Goal: Communication & Community: Answer question/provide support

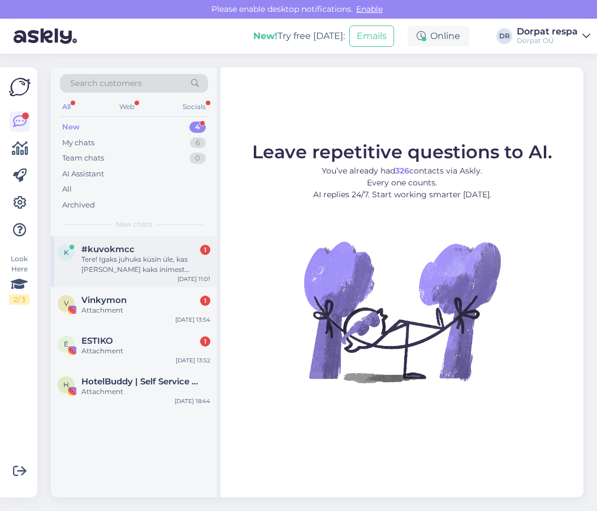
click at [106, 258] on div "Tere! Igaks juhuks küsin üle, kas [PERSON_NAME] kaks inimest väljastpoolt hotel…" at bounding box center [145, 264] width 129 height 20
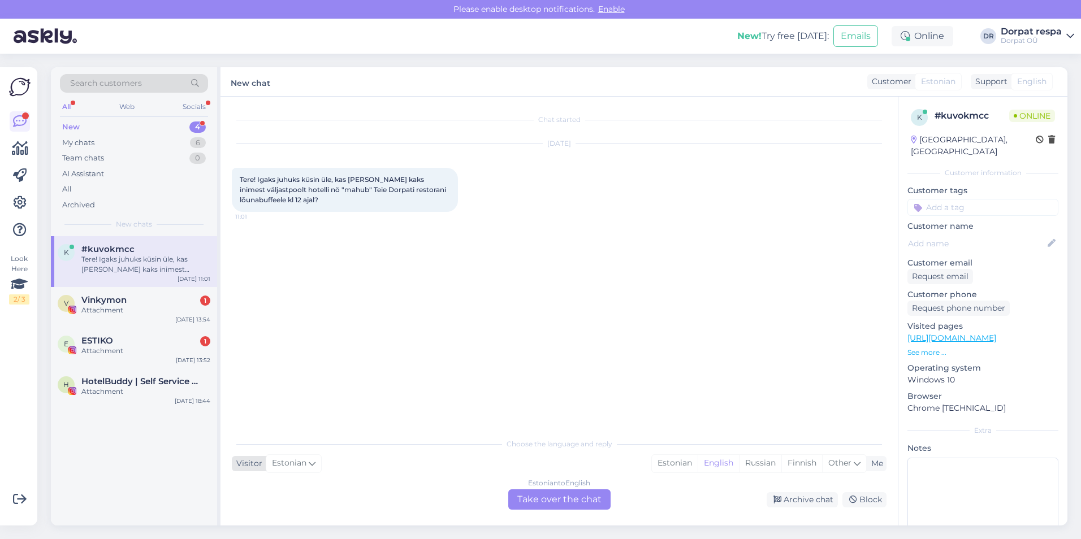
click at [313, 464] on icon at bounding box center [312, 463] width 7 height 12
click at [313, 457] on div "Estonian" at bounding box center [294, 464] width 56 height 18
click at [556, 496] on div "Estonian to English Take over the chat" at bounding box center [559, 500] width 102 height 20
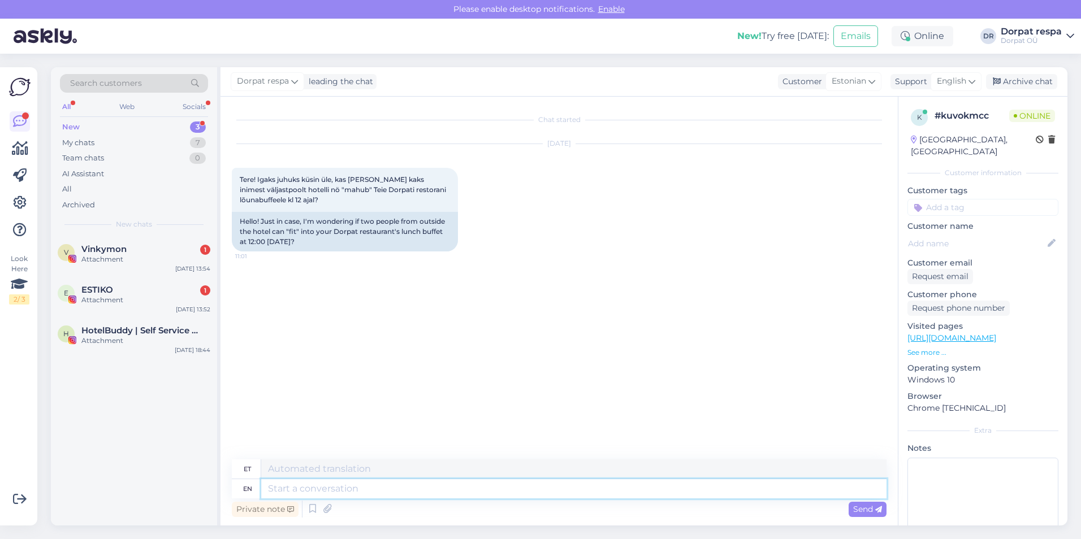
click at [291, 489] on textarea at bounding box center [573, 489] width 625 height 19
click at [293, 470] on textarea at bounding box center [573, 469] width 625 height 19
type textarea "Tere"
drag, startPoint x: 310, startPoint y: 471, endPoint x: 249, endPoint y: 462, distance: 61.7
click at [249, 462] on div "et Tere" at bounding box center [559, 470] width 655 height 20
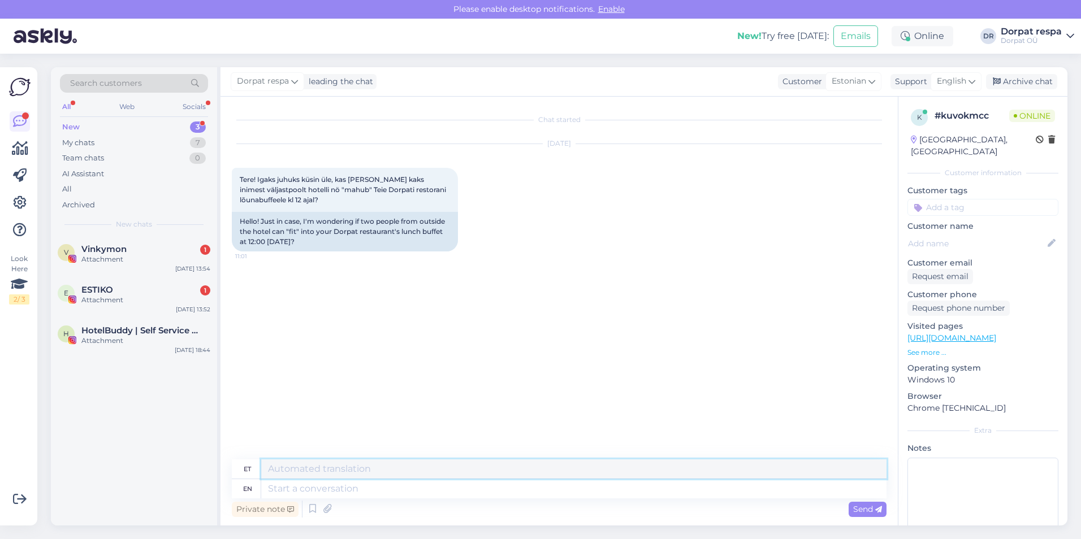
click at [282, 473] on textarea at bounding box center [573, 469] width 625 height 19
drag, startPoint x: 282, startPoint y: 473, endPoint x: 279, endPoint y: 487, distance: 14.4
click at [279, 487] on textarea at bounding box center [573, 489] width 625 height 19
paste textarea "Hello Definitely fits. We look forward to seeing you!"
type textarea "Hello Definitely fits. We look forward to seeing you!"
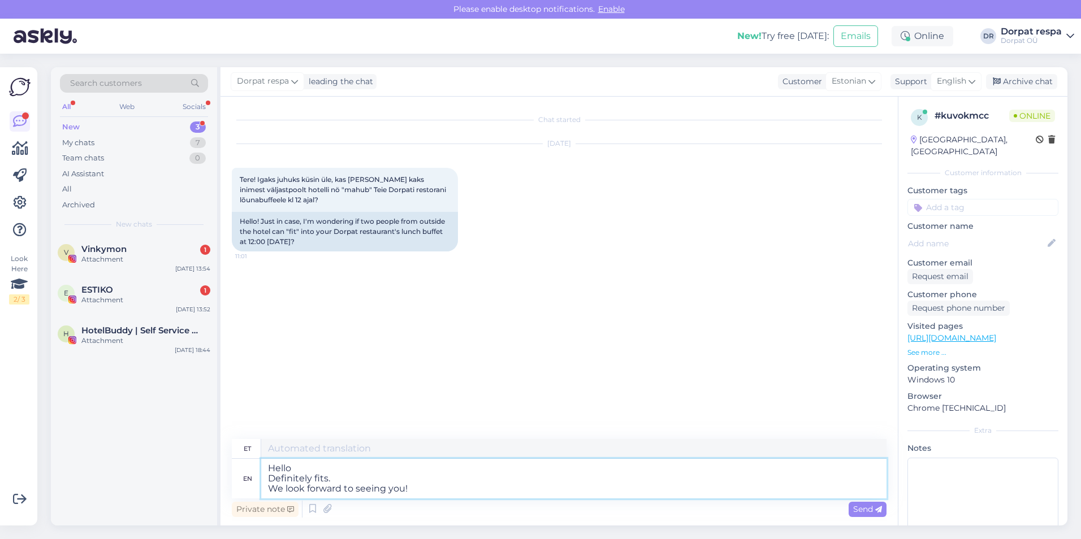
type textarea "Tere Sobib kindlasti. Ootame teid [PERSON_NAME]!"
type textarea "Hello Definitely fits. We look forward to seeing you!"
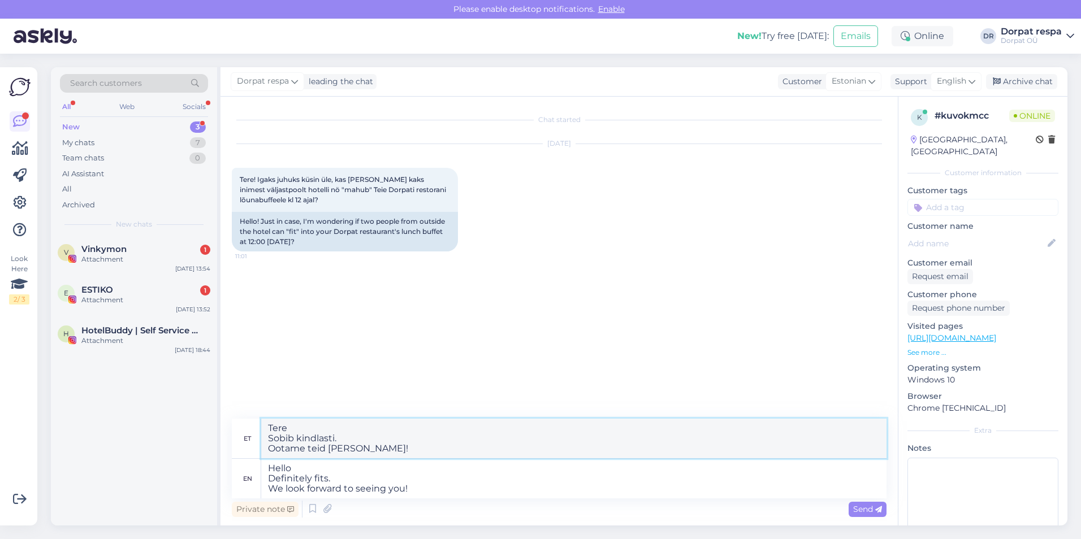
drag, startPoint x: 269, startPoint y: 425, endPoint x: 387, endPoint y: 453, distance: 121.5
click at [387, 453] on textarea "Tere Sobib kindlasti. Ootame teid [PERSON_NAME]!" at bounding box center [573, 439] width 625 height 40
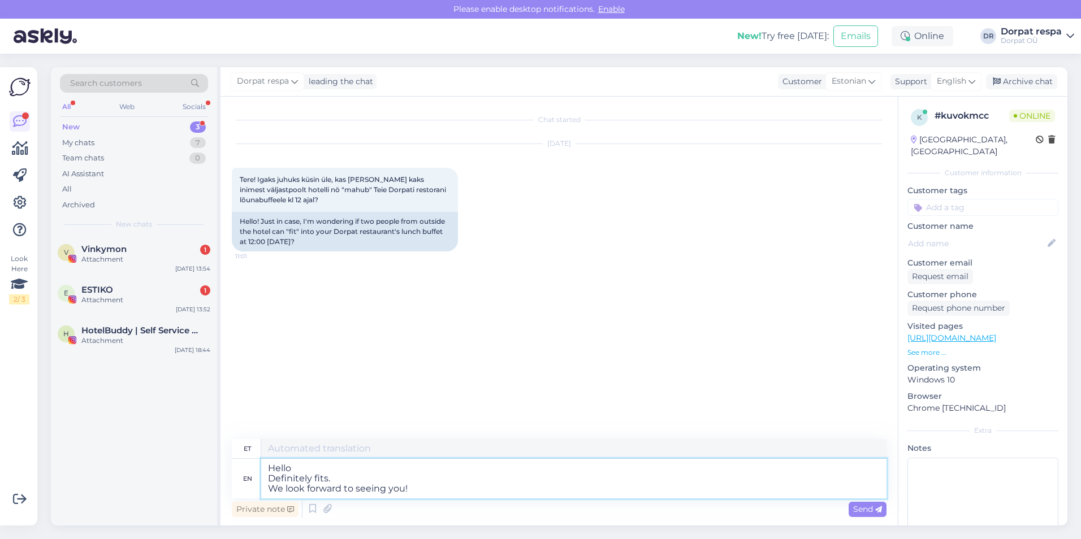
drag, startPoint x: 265, startPoint y: 467, endPoint x: 435, endPoint y: 492, distance: 172.1
click at [435, 492] on textarea "Hello Definitely fits. We look forward to seeing you!" at bounding box center [573, 479] width 625 height 40
click at [352, 483] on textarea "Hello Definitely fits. We look forward to seeing you!" at bounding box center [573, 479] width 625 height 40
drag, startPoint x: 422, startPoint y: 495, endPoint x: 254, endPoint y: 465, distance: 169.9
click at [254, 465] on div "en Hello Definitely fits. We look forward to seeing you!" at bounding box center [559, 479] width 655 height 40
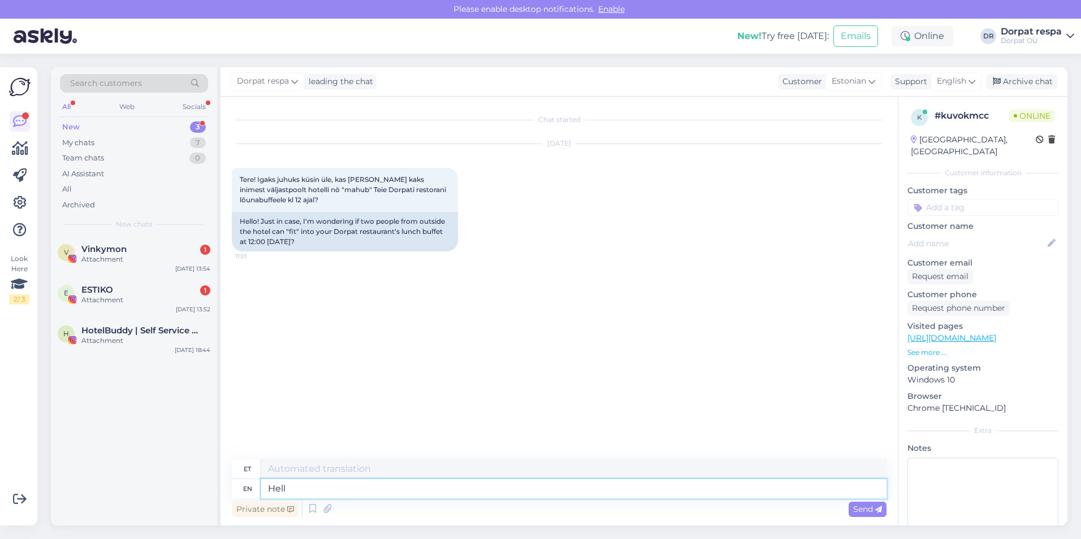
type textarea "Hello"
type textarea "Tere"
type textarea "Hello!"
type textarea "Tere!"
type textarea "Hello!"
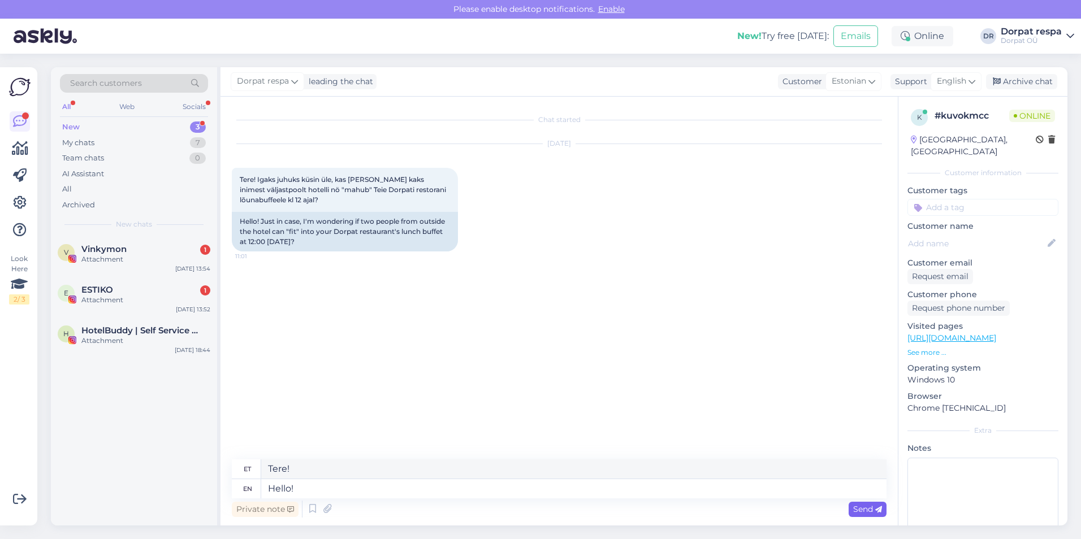
click at [597, 504] on div "Send" at bounding box center [868, 509] width 38 height 15
click at [321, 491] on textarea at bounding box center [573, 489] width 625 height 19
click at [308, 491] on textarea at bounding box center [573, 489] width 625 height 19
click at [288, 491] on textarea at bounding box center [573, 489] width 625 height 19
paste textarea "Definitely"
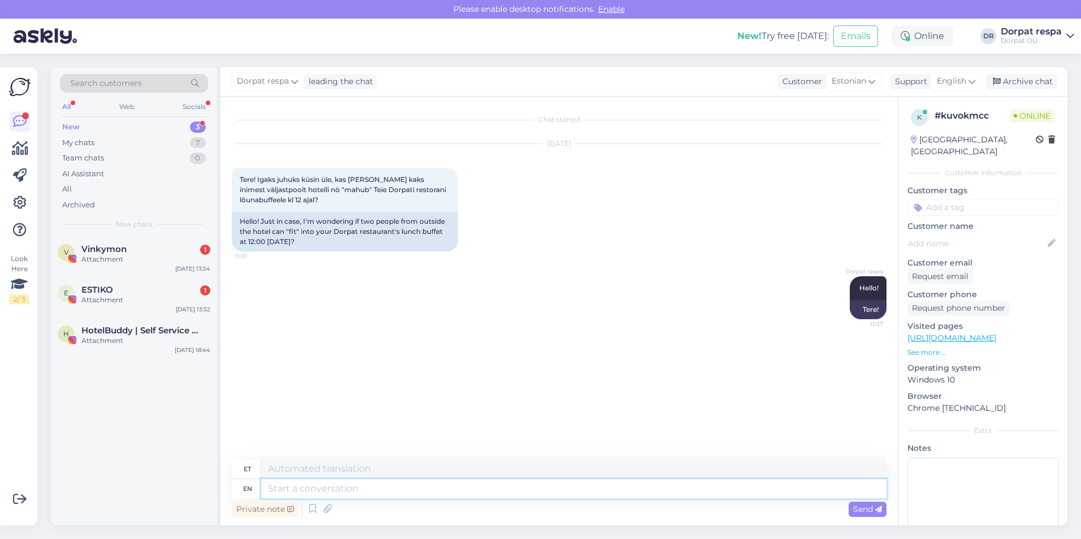
type textarea "Definitely"
type textarea "Kindlasti"
type textarea "Definitely!"
type textarea "Kindlasti!"
type textarea "Definitely!"
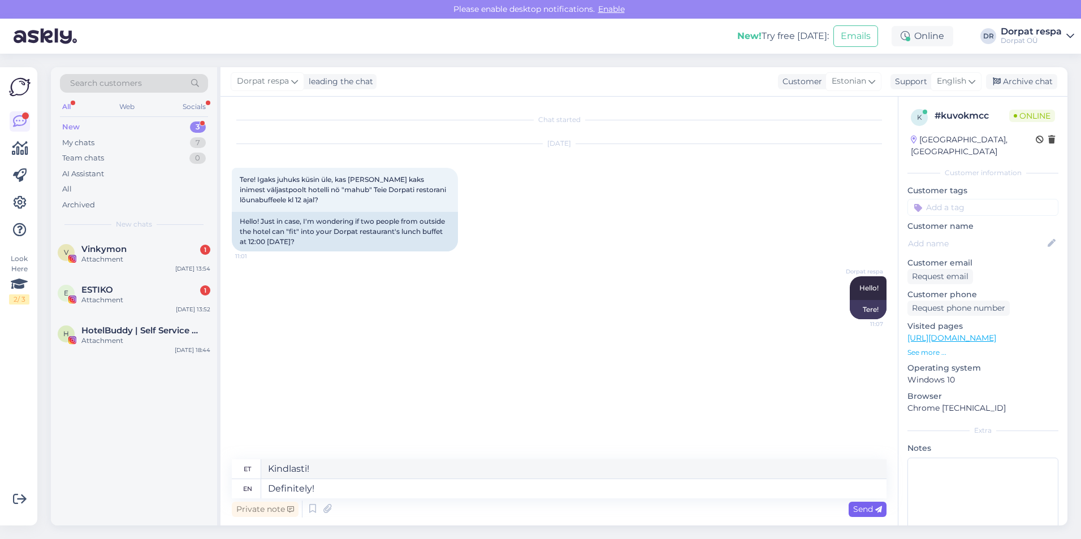
click at [597, 511] on span "Send" at bounding box center [867, 509] width 29 height 10
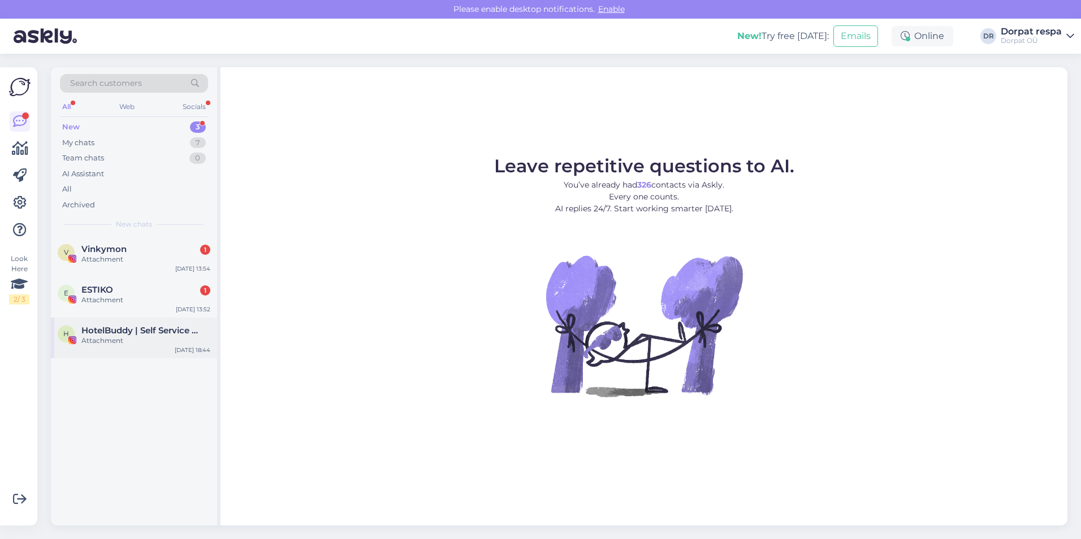
click at [113, 333] on span "HotelBuddy | Self Service App for Hotel Guests" at bounding box center [140, 331] width 118 height 10
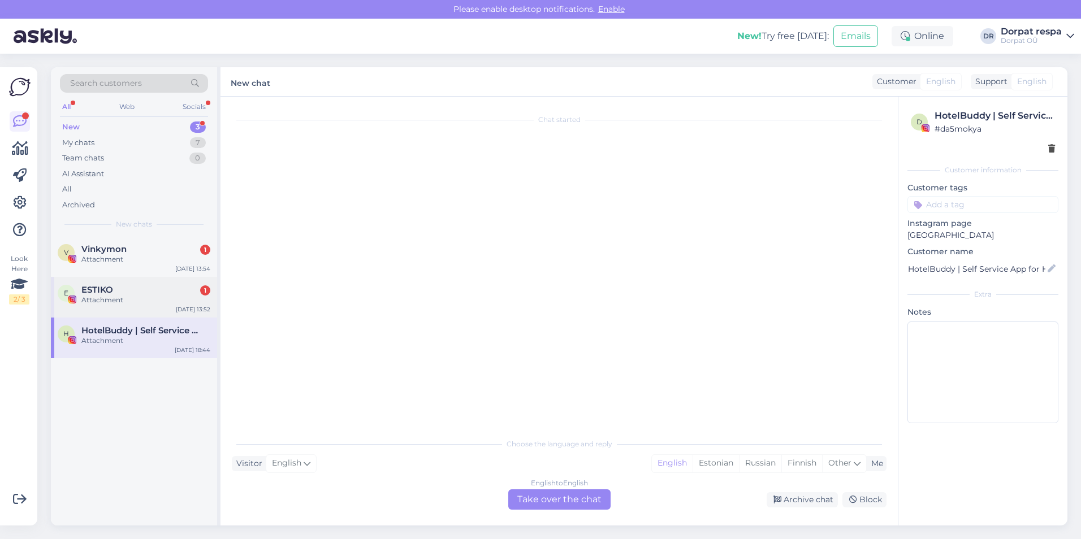
click at [126, 300] on div "Attachment" at bounding box center [145, 300] width 129 height 10
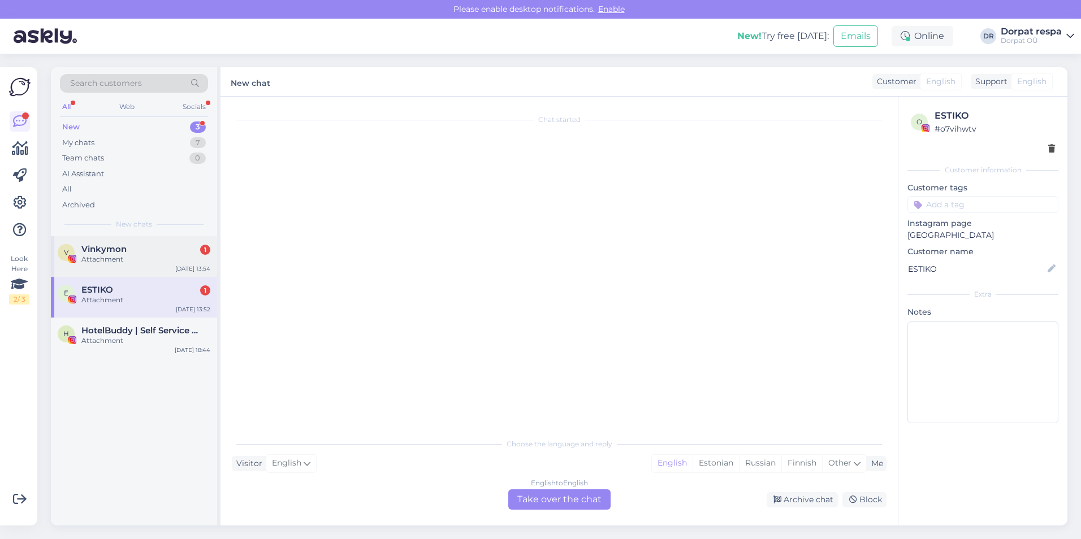
click at [119, 258] on div "Attachment" at bounding box center [145, 259] width 129 height 10
click at [91, 128] on div "New 3" at bounding box center [134, 127] width 148 height 16
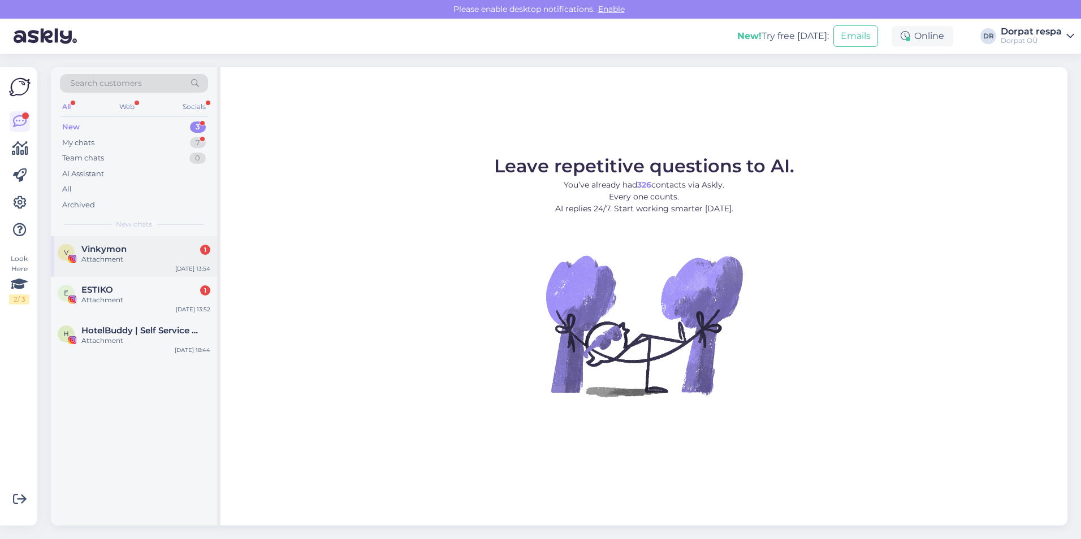
click at [113, 261] on div "Attachment" at bounding box center [145, 259] width 129 height 10
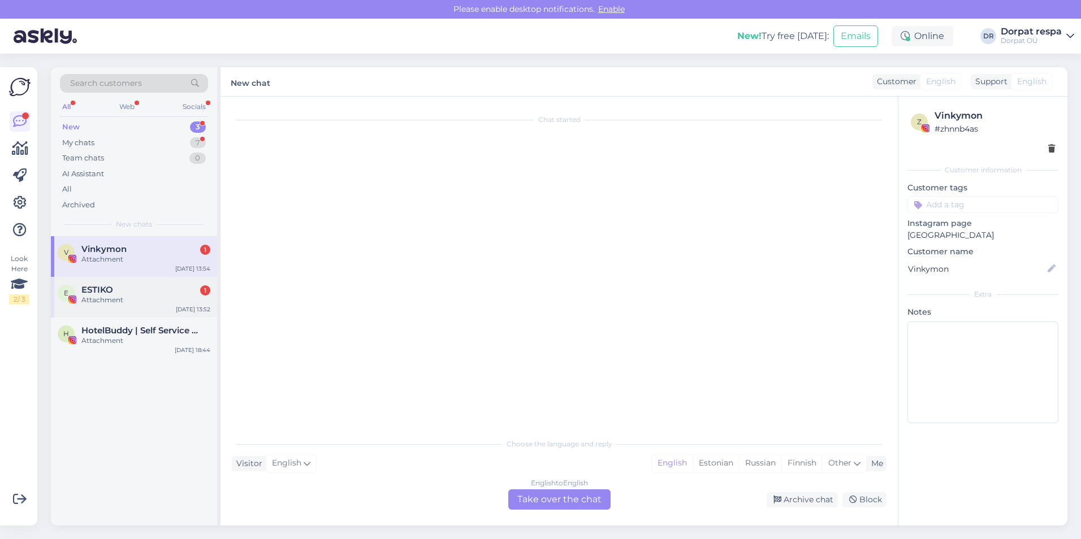
click at [126, 279] on div "E ESTIKO 1 Attachment [DATE] 13:52" at bounding box center [134, 297] width 166 height 41
click at [132, 261] on div "Attachment" at bounding box center [145, 259] width 129 height 10
click at [129, 137] on div "My chats 7" at bounding box center [134, 143] width 148 height 16
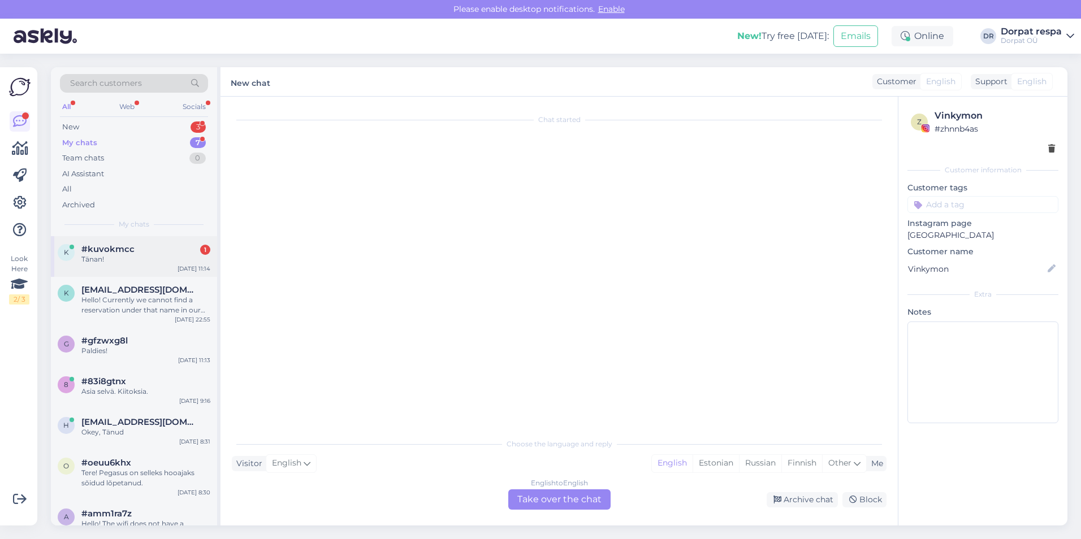
click at [144, 246] on div "#kuvokmcc 1" at bounding box center [145, 249] width 129 height 10
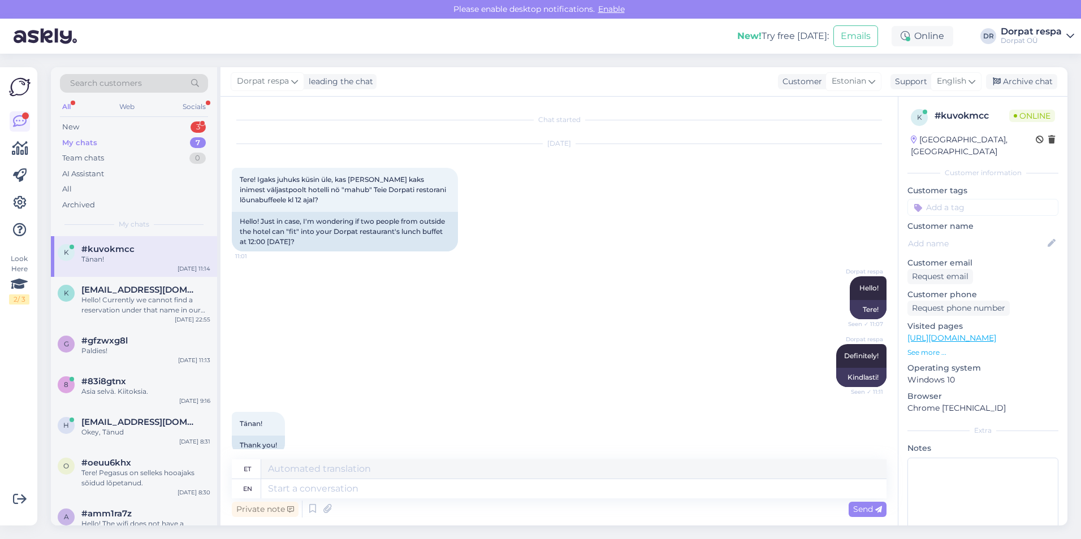
scroll to position [18, 0]
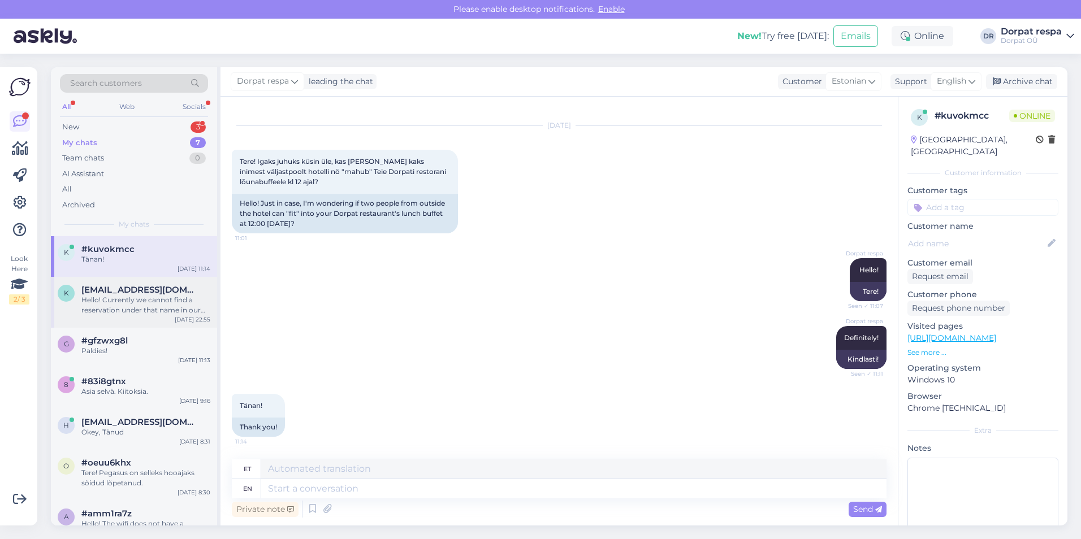
click at [206, 298] on div "Hello! Currently we cannot find a reservation under that name in our system. Pl…" at bounding box center [145, 305] width 129 height 20
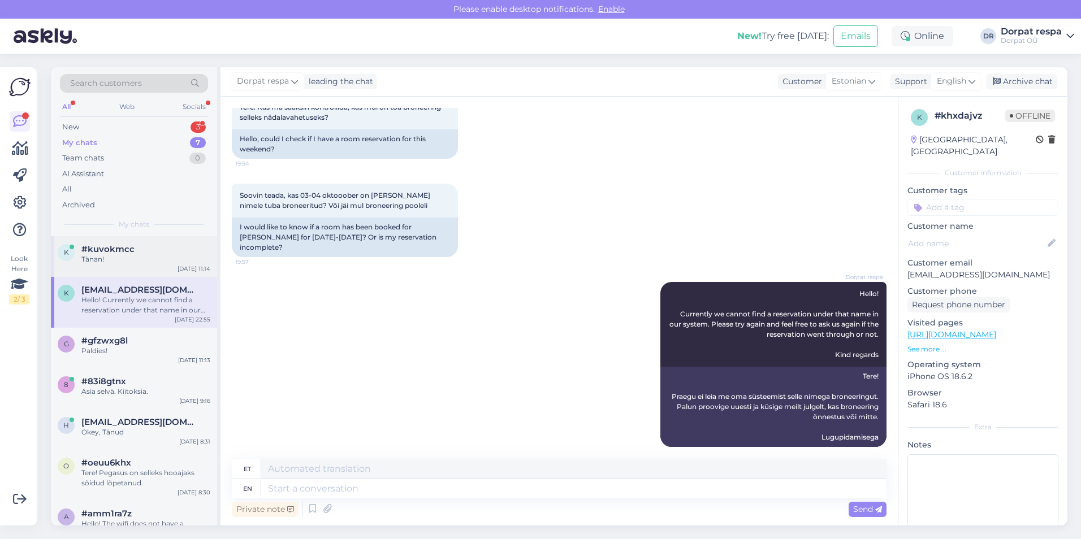
click at [179, 255] on div "Tänan!" at bounding box center [145, 259] width 129 height 10
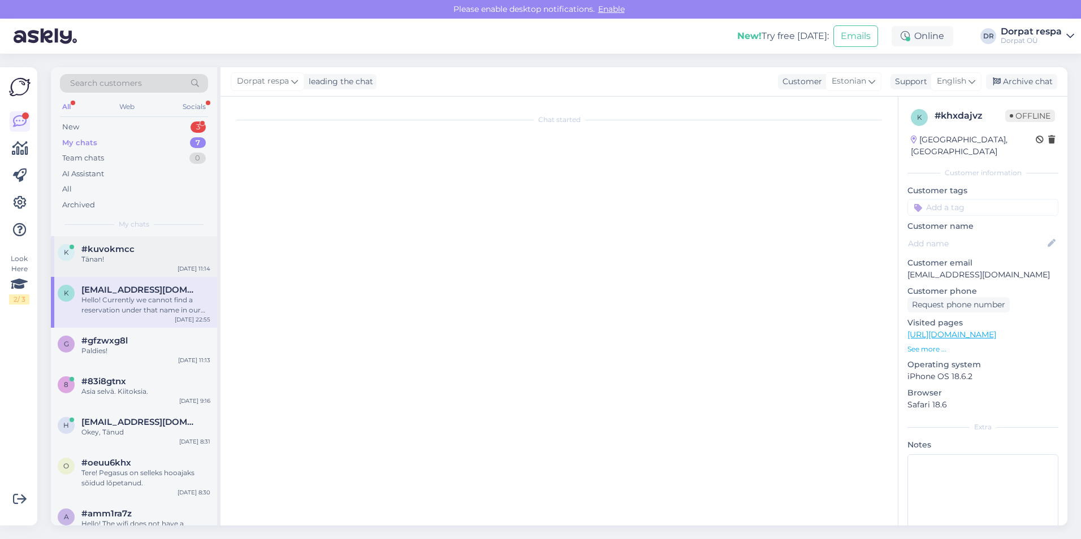
scroll to position [18, 0]
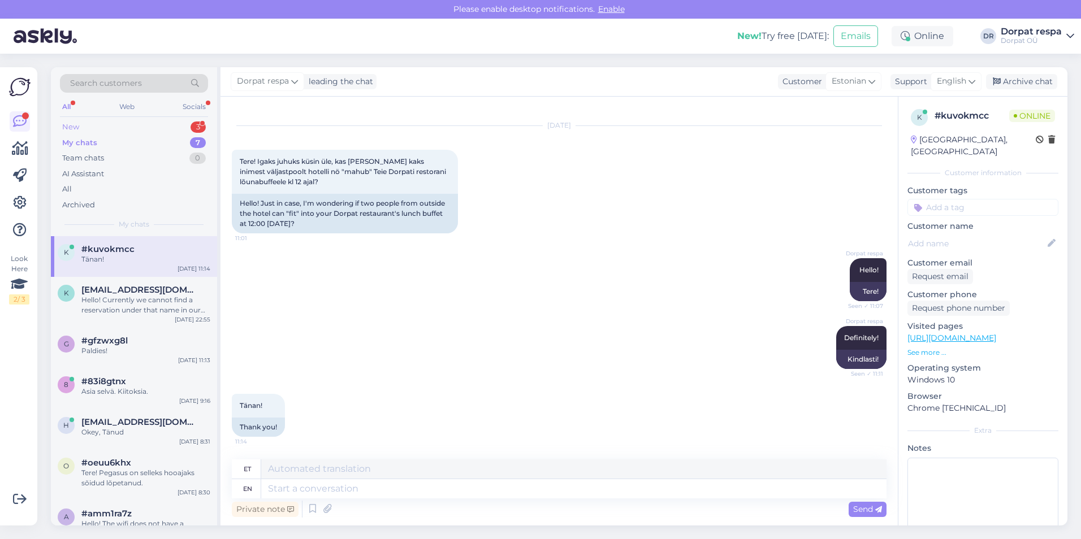
click at [85, 125] on div "New 3" at bounding box center [134, 127] width 148 height 16
